Goal: Information Seeking & Learning: Learn about a topic

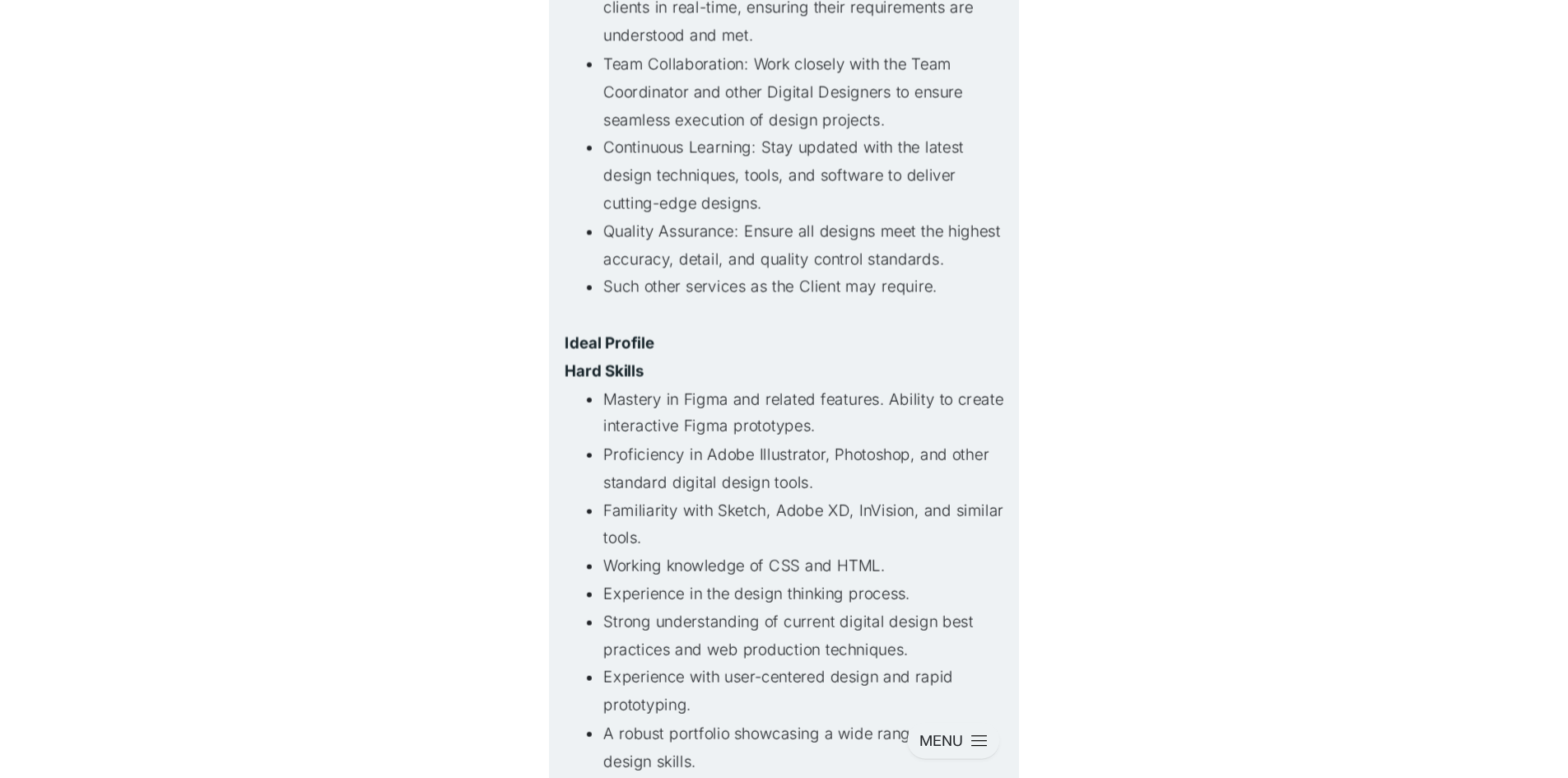
scroll to position [591, 0]
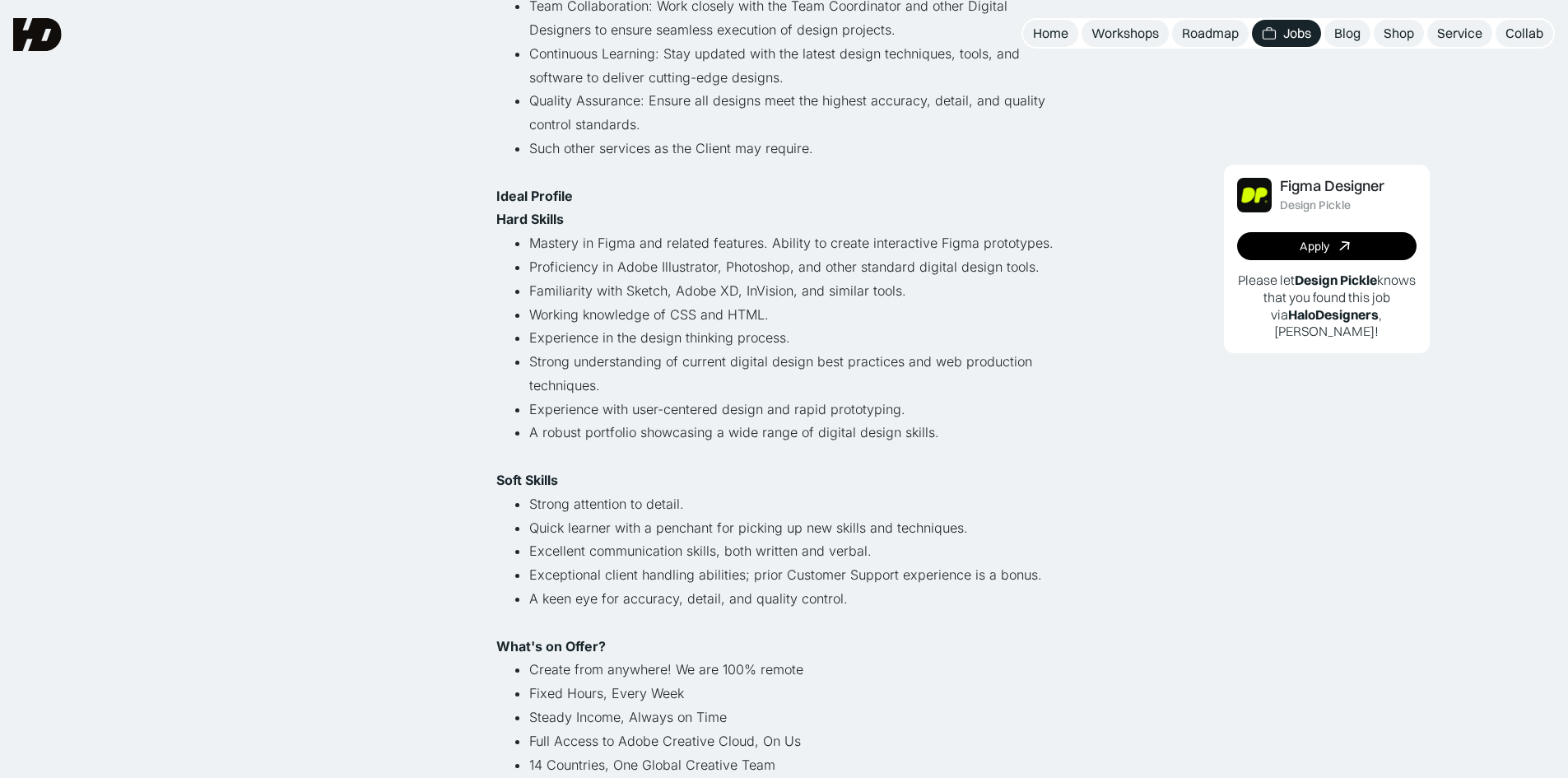
click at [399, 477] on p "Soft Skills" at bounding box center [784, 480] width 576 height 24
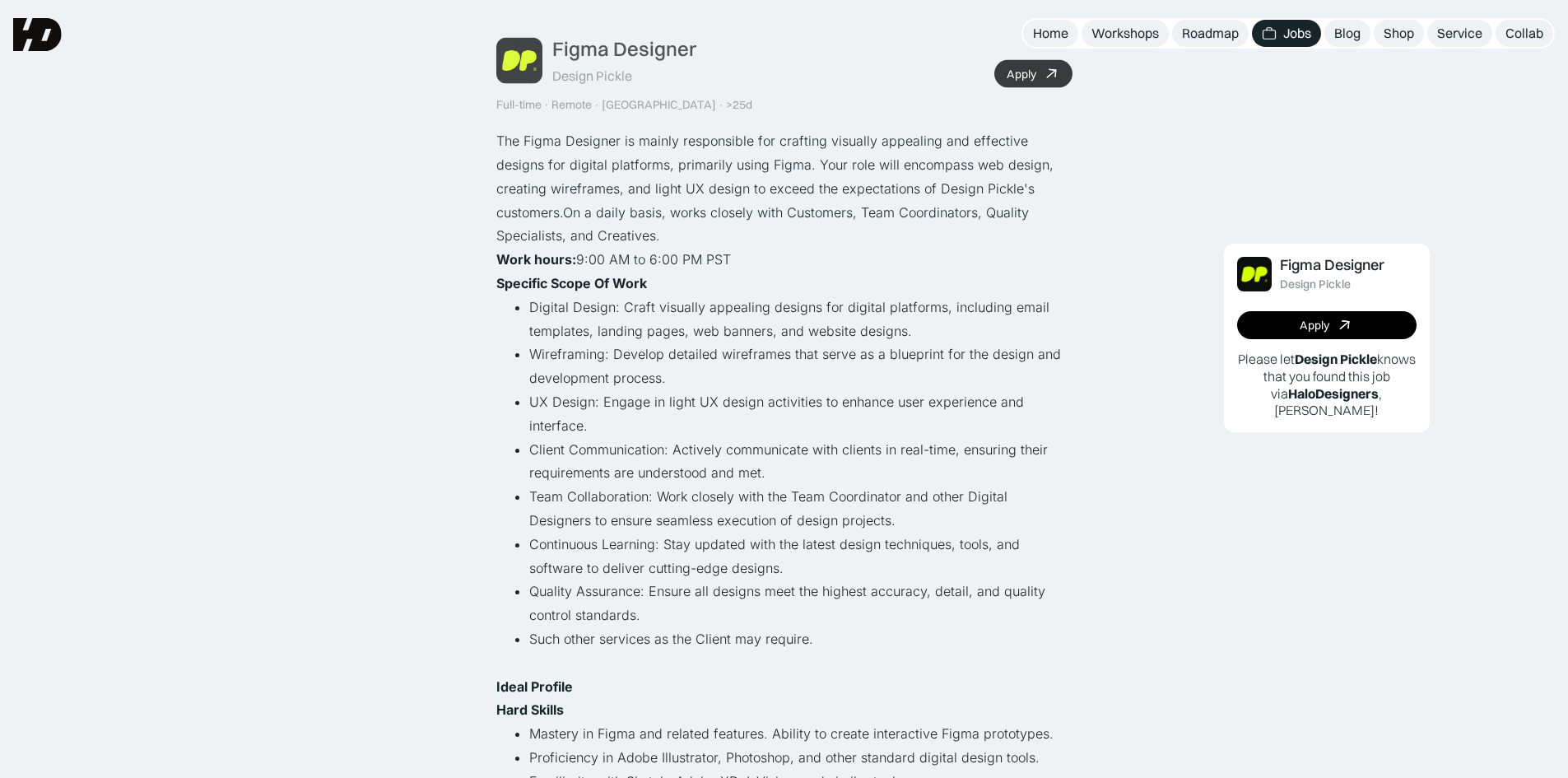
scroll to position [97, 0]
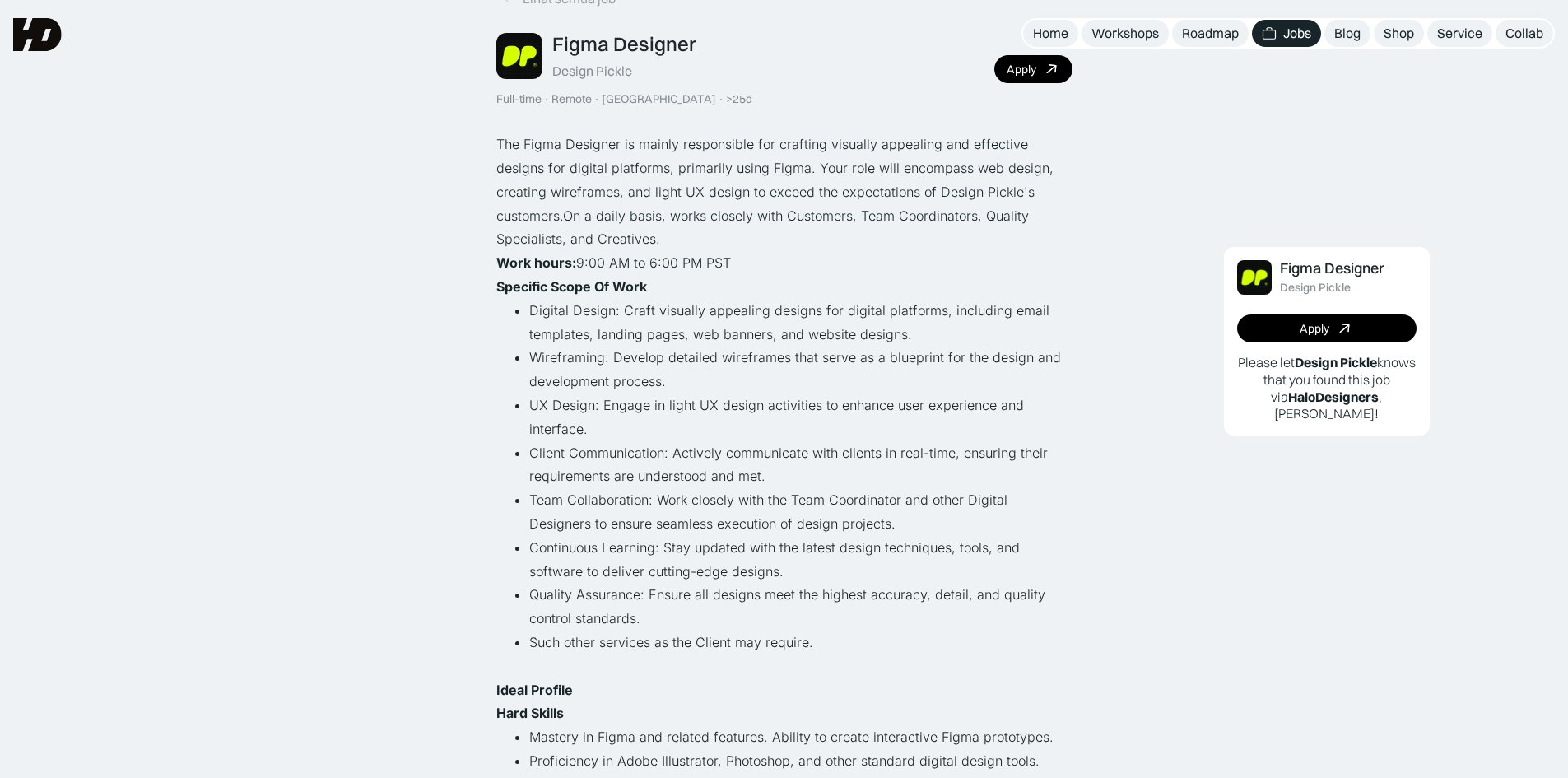
click at [399, 421] on li "UX Design: Engage in light UX design activities to enhance user experience and …" at bounding box center [801, 417] width 543 height 48
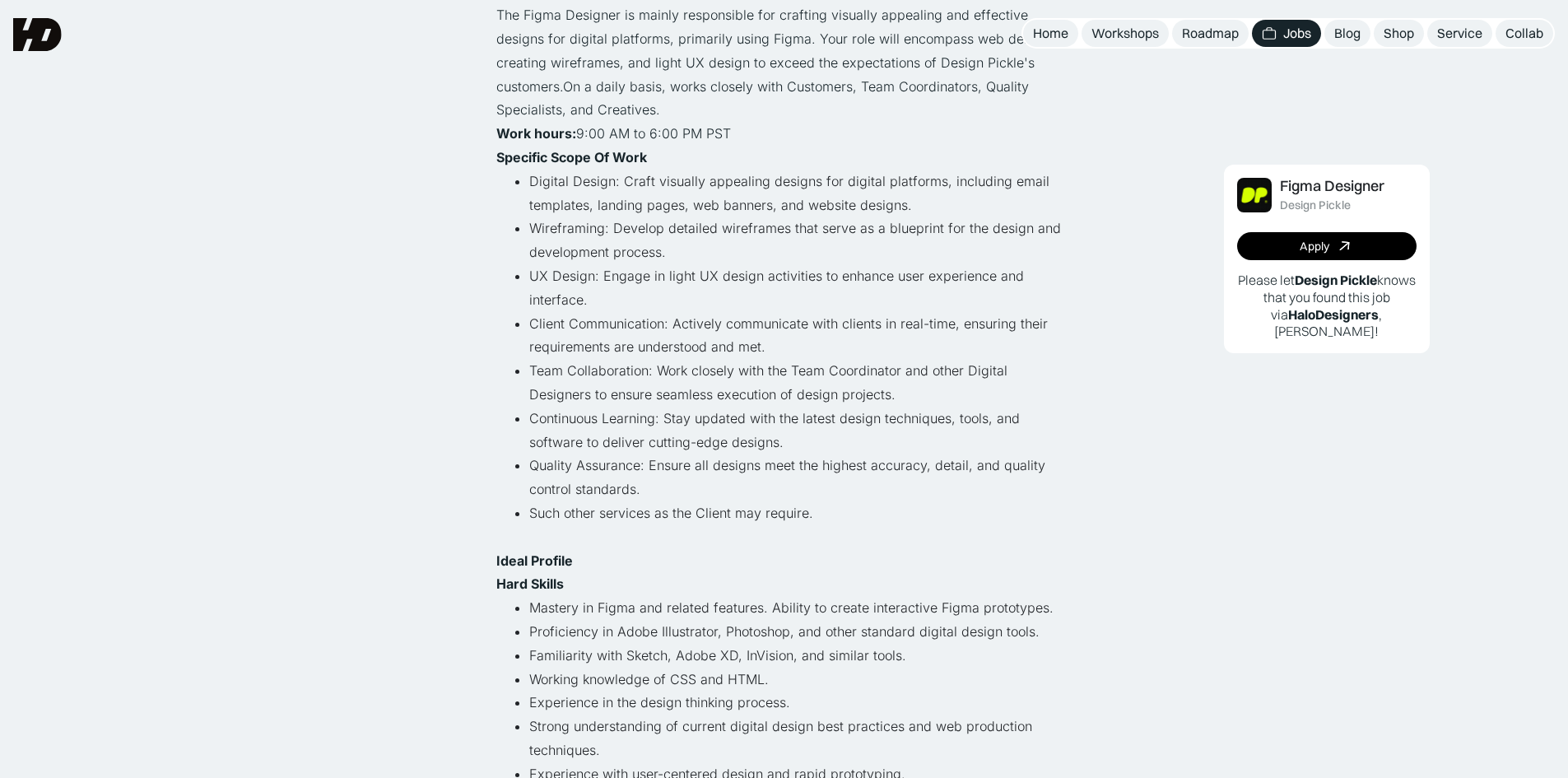
scroll to position [0, 0]
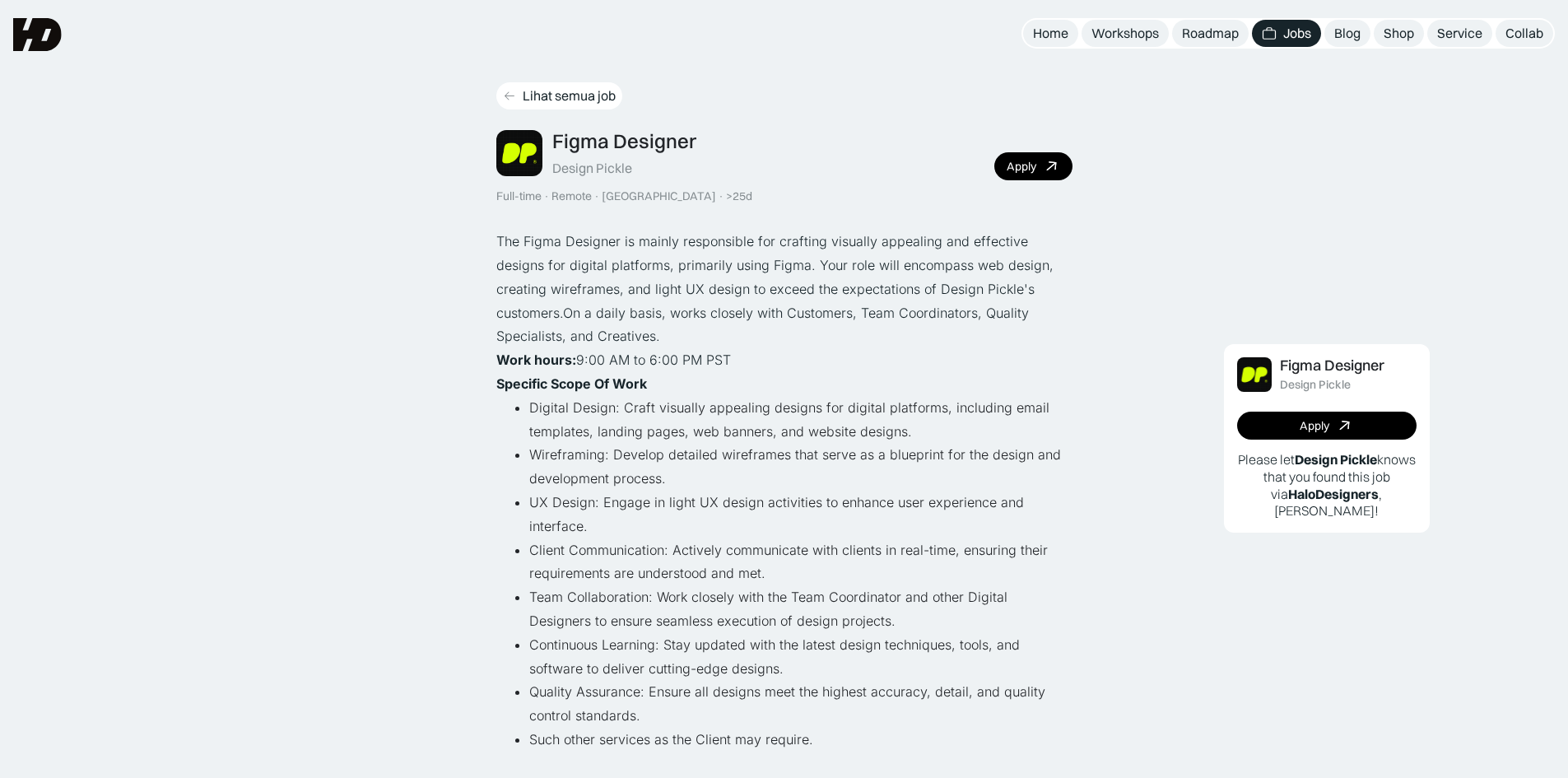
click at [399, 92] on icon at bounding box center [509, 96] width 13 height 14
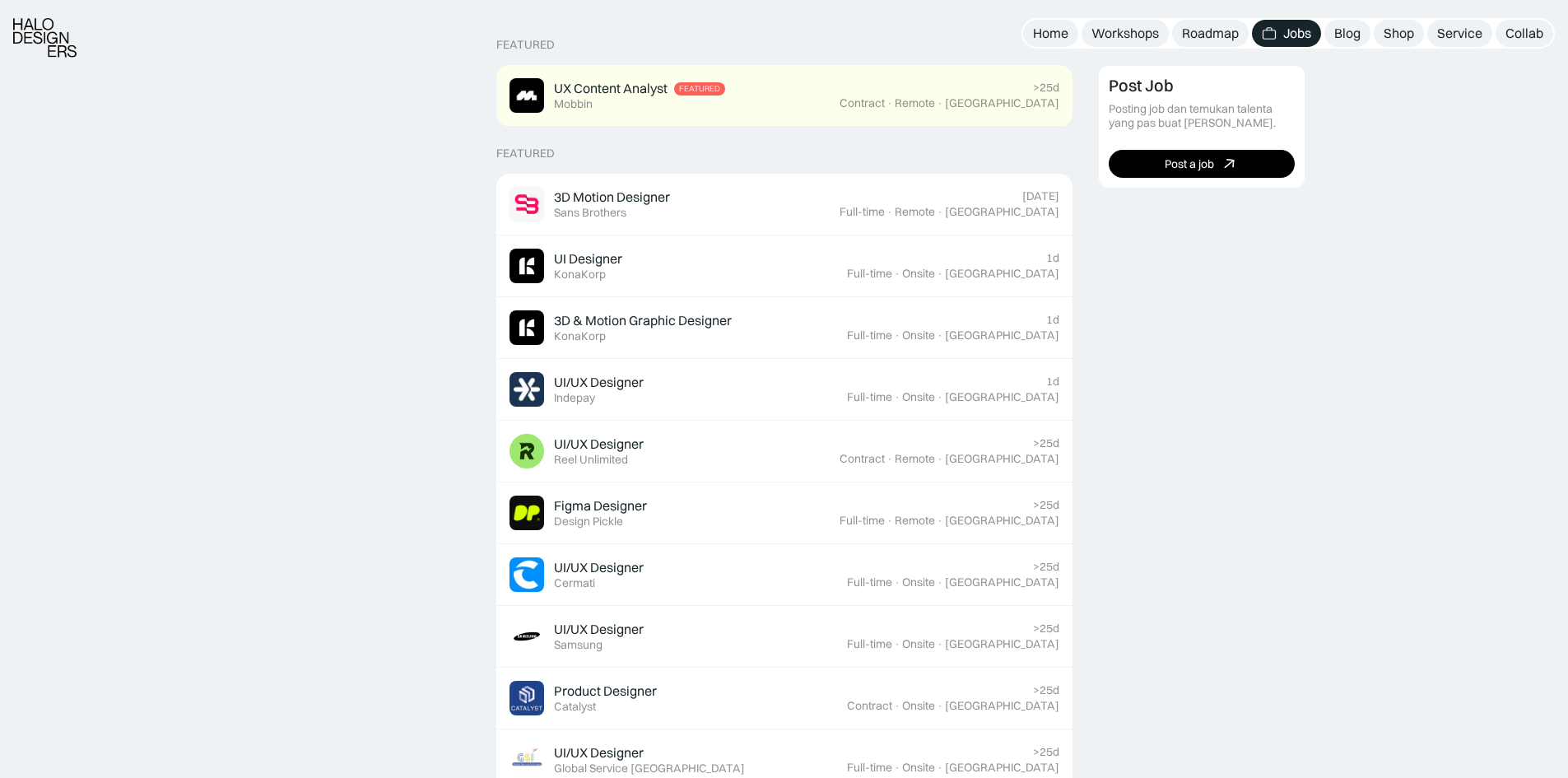
scroll to position [412, 0]
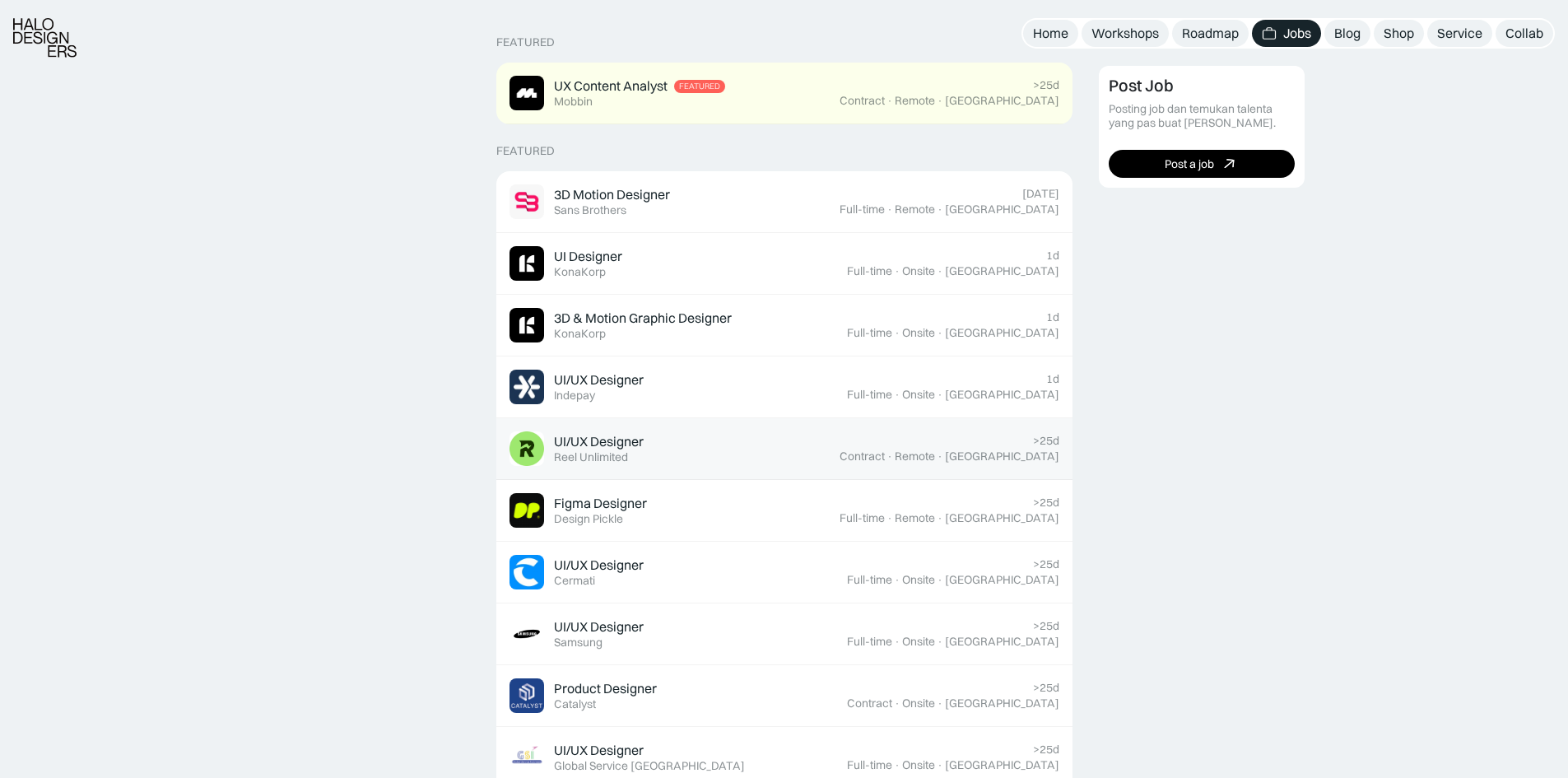
click at [819, 452] on div "UI/UX Designer Featured Reel Unlimited" at bounding box center [674, 449] width 330 height 35
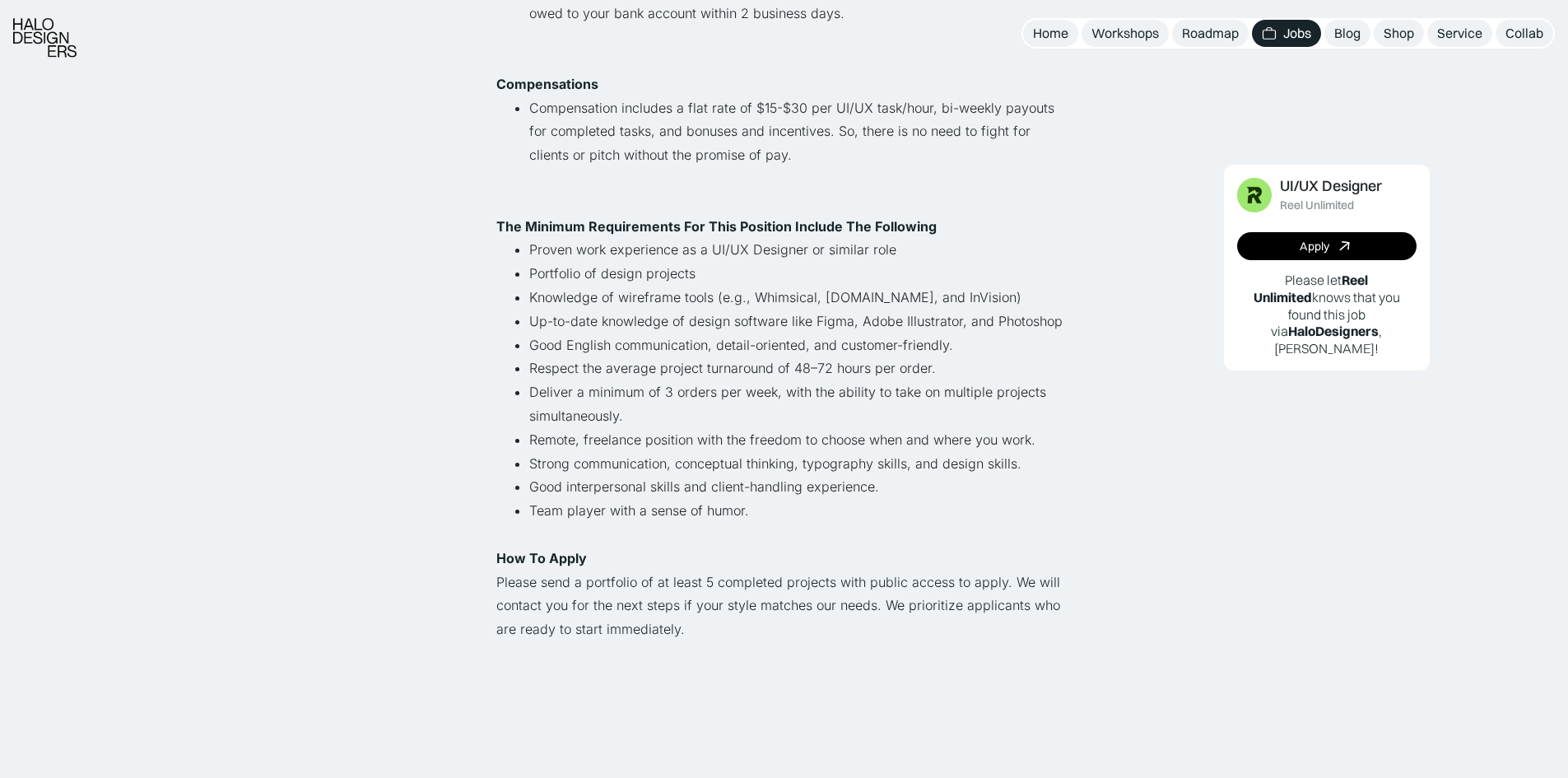
scroll to position [905, 0]
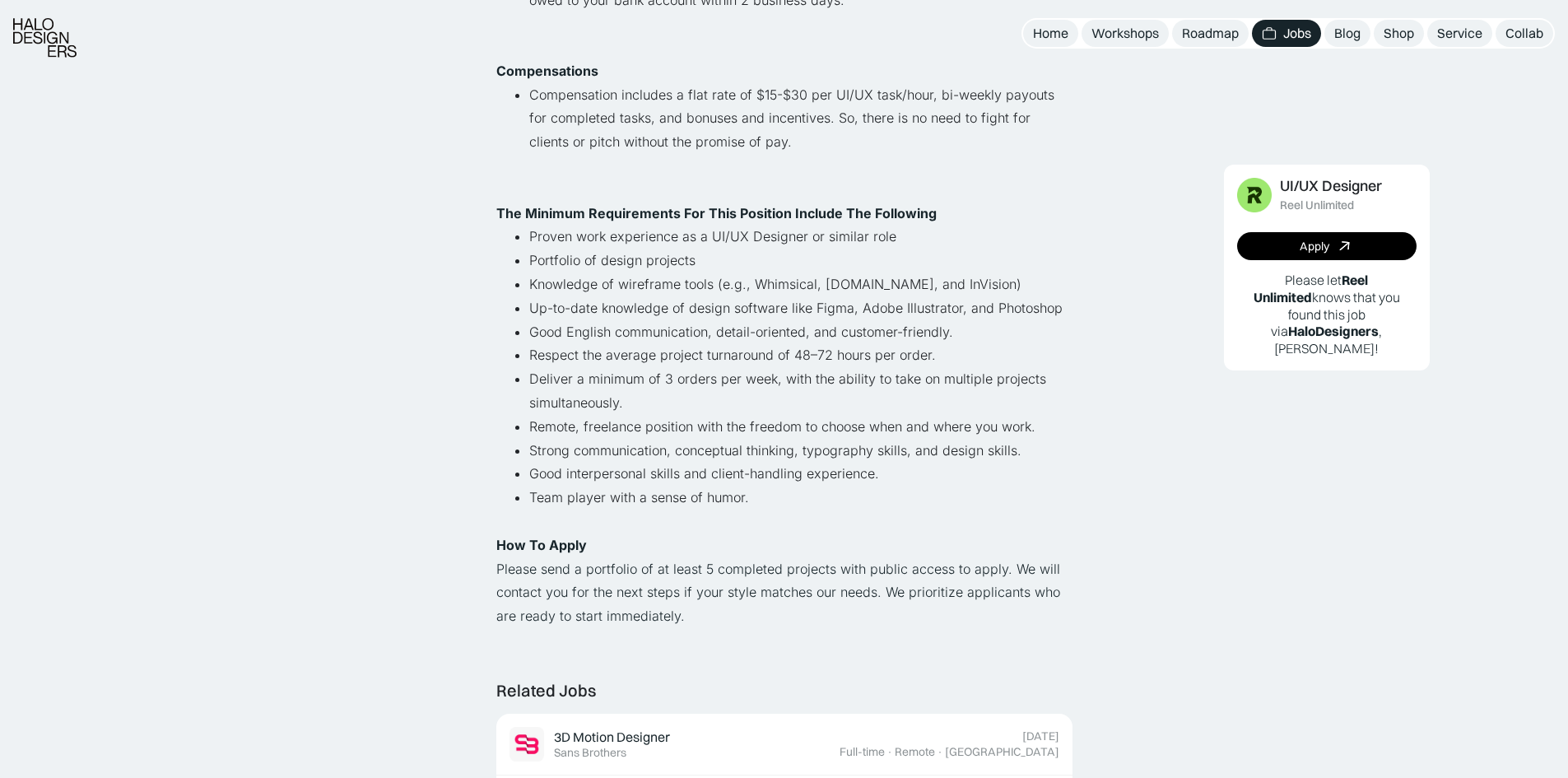
click at [408, 279] on div "Lihat semua job UI/UX Designer Reel Unlimited Contract · Remote · Jakarta · >25…" at bounding box center [784, 488] width 1568 height 2787
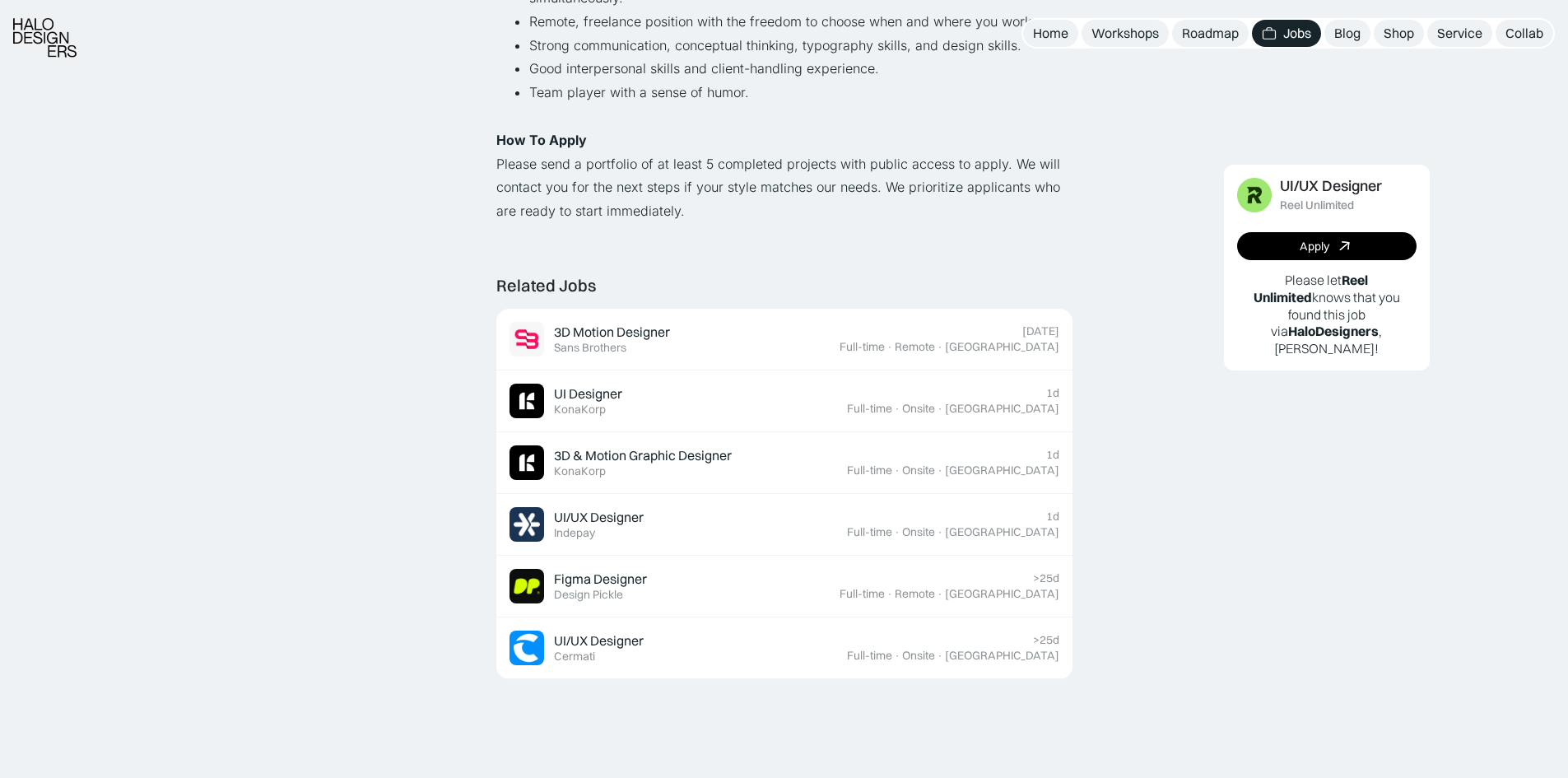
scroll to position [1317, 0]
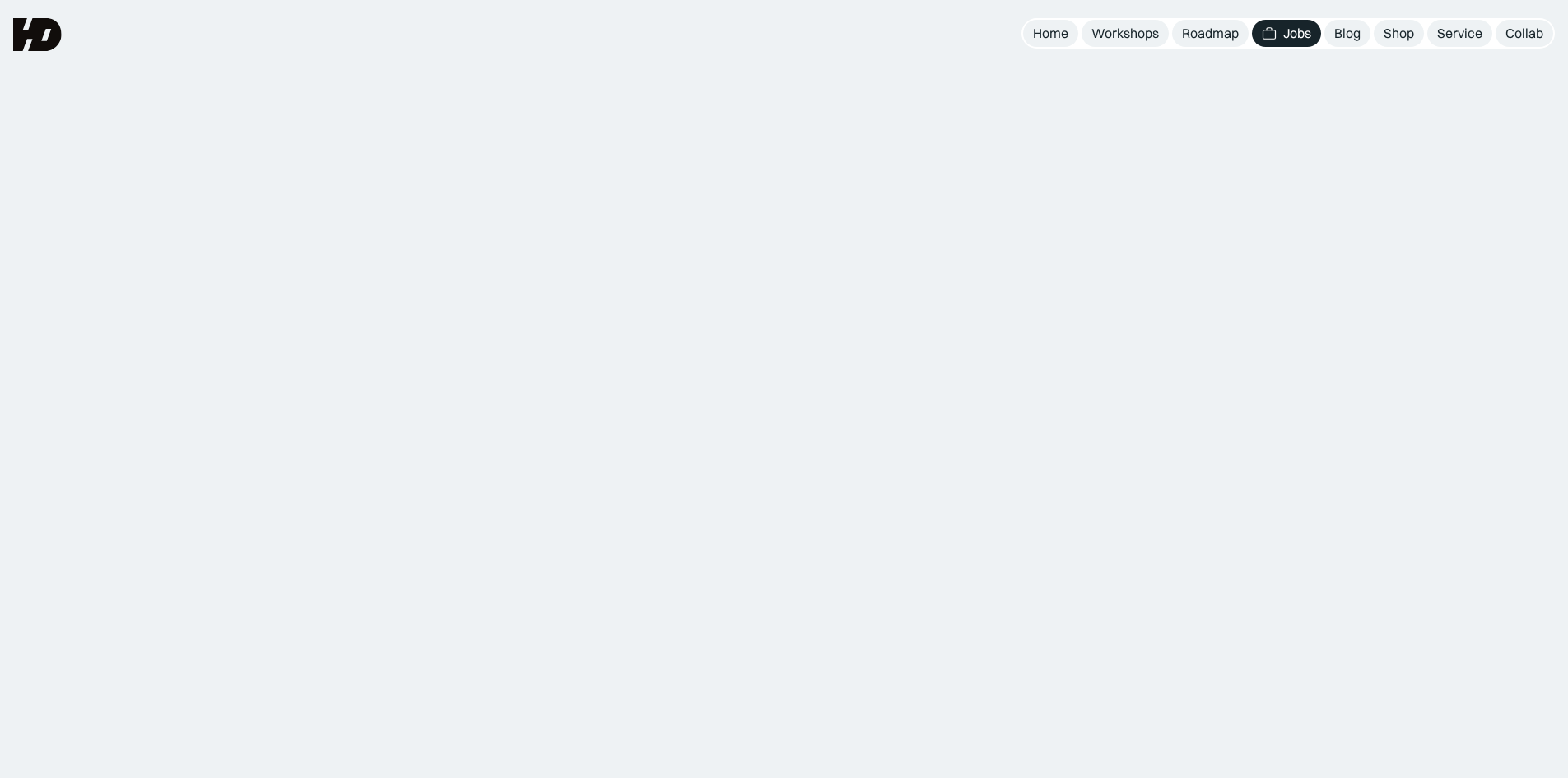
scroll to position [412, 0]
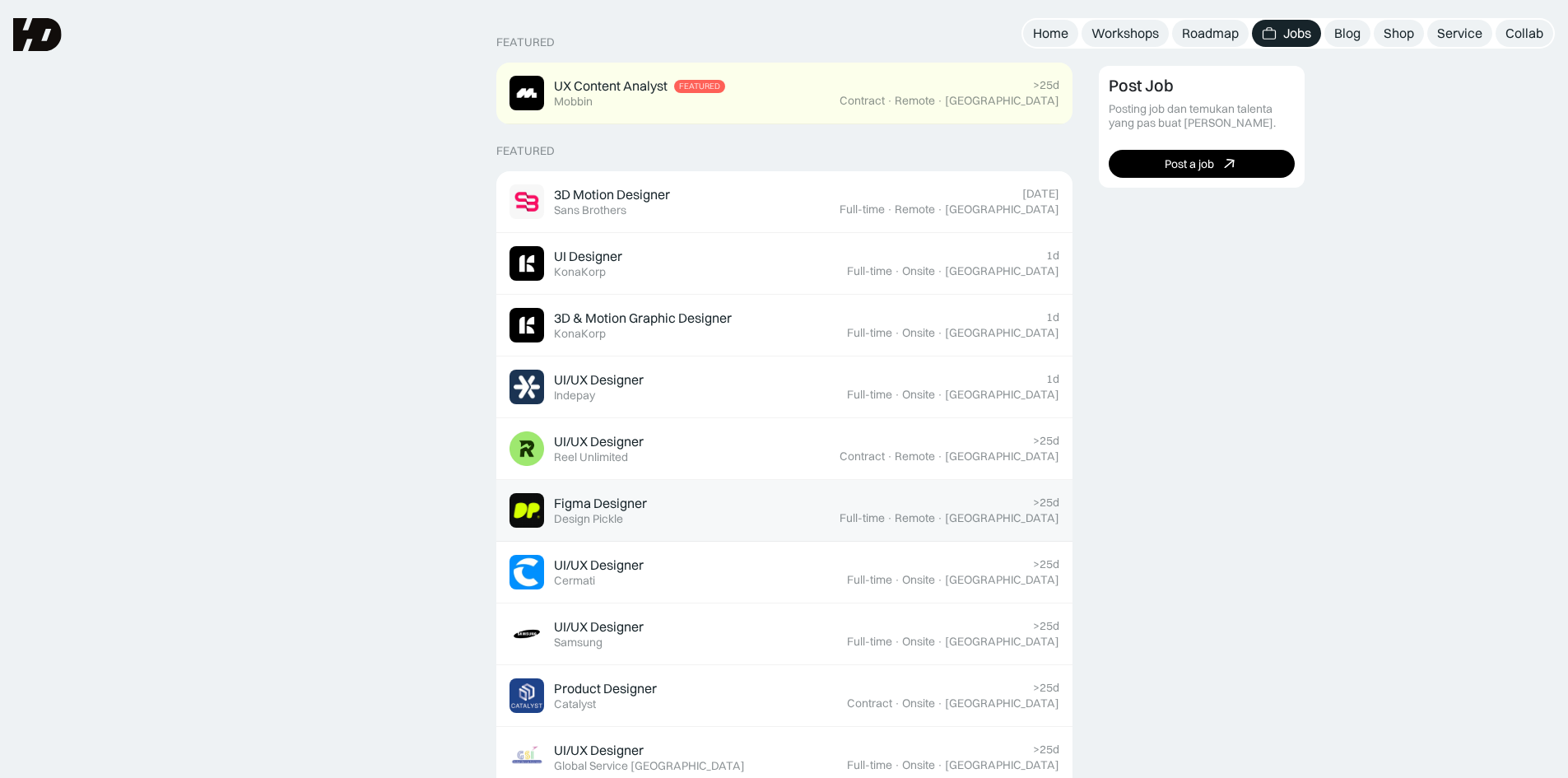
click at [1017, 507] on div ">25d Full-time · Remote · Indonesia" at bounding box center [949, 510] width 220 height 30
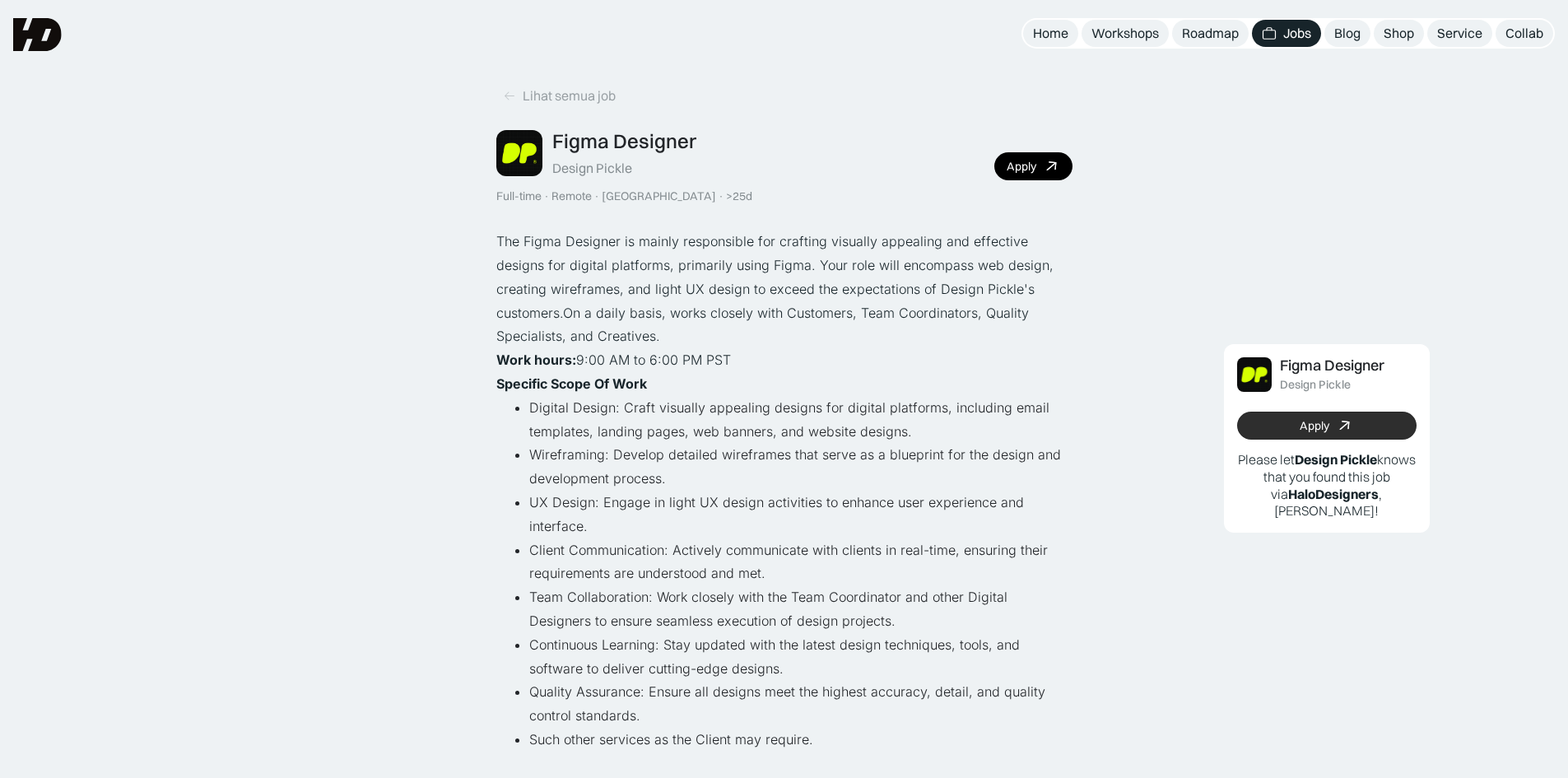
click at [1339, 422] on icon at bounding box center [1344, 426] width 24 height 24
click at [1047, 276] on p "The Figma Designer is mainly responsible for crafting visually appealing and ef…" at bounding box center [784, 289] width 576 height 119
